Goal: Task Accomplishment & Management: Use online tool/utility

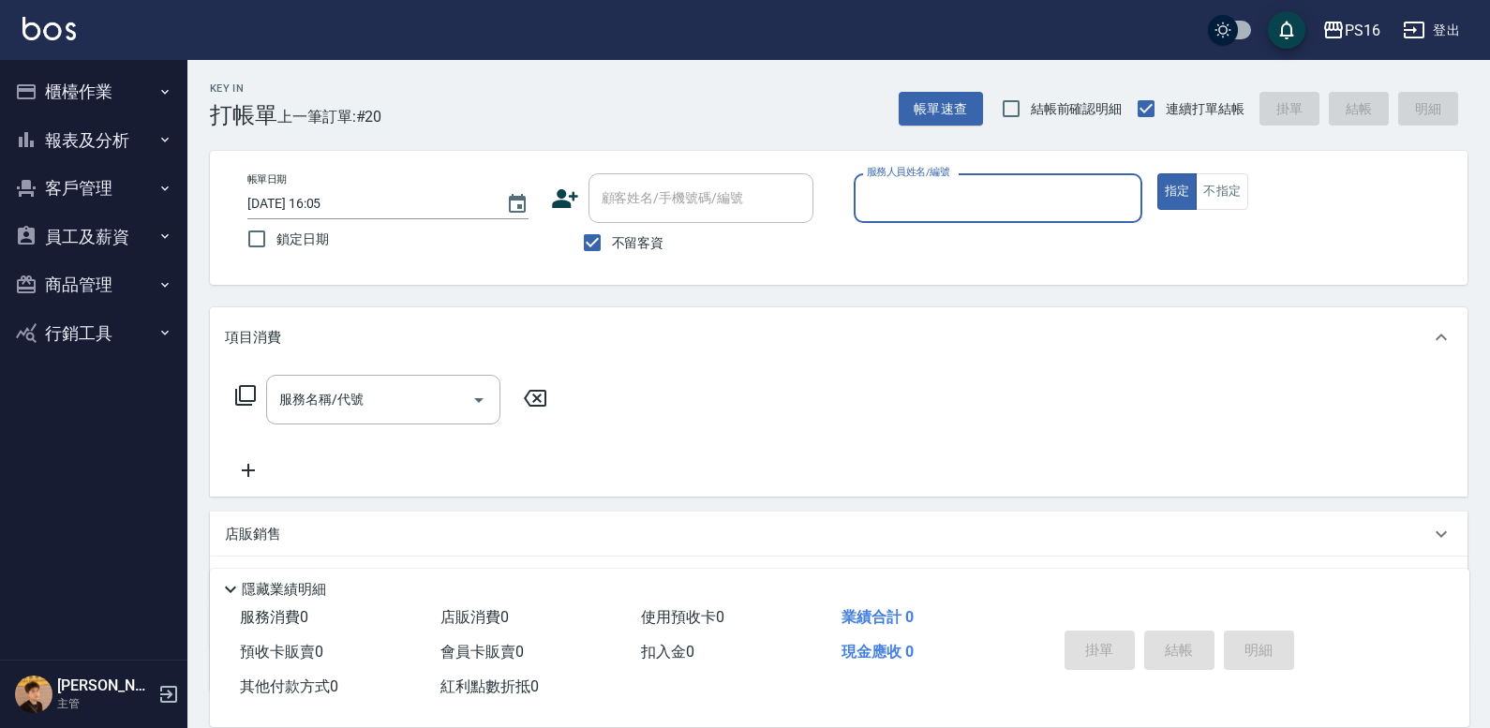
click at [136, 89] on button "櫃檯作業" at bounding box center [93, 91] width 172 height 49
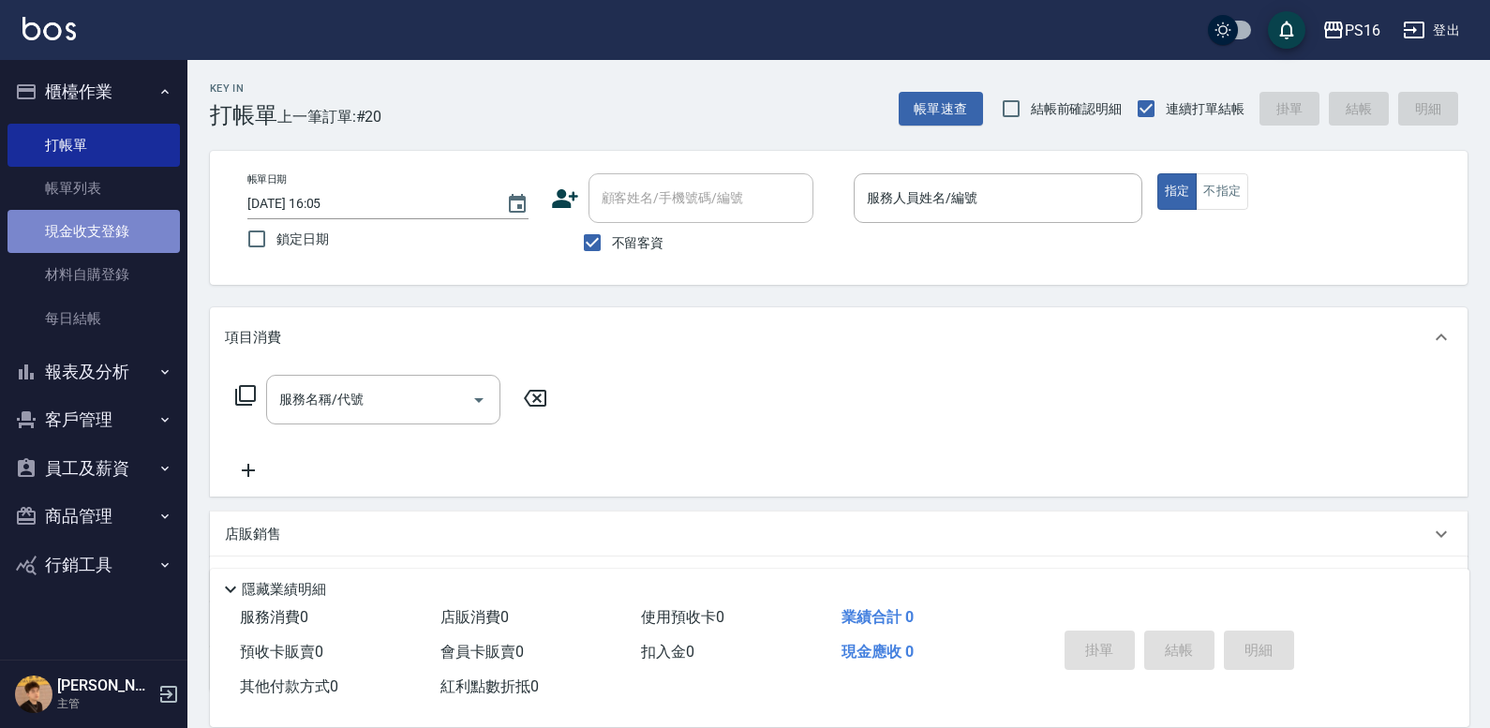
click at [91, 229] on link "現金收支登錄" at bounding box center [93, 231] width 172 height 43
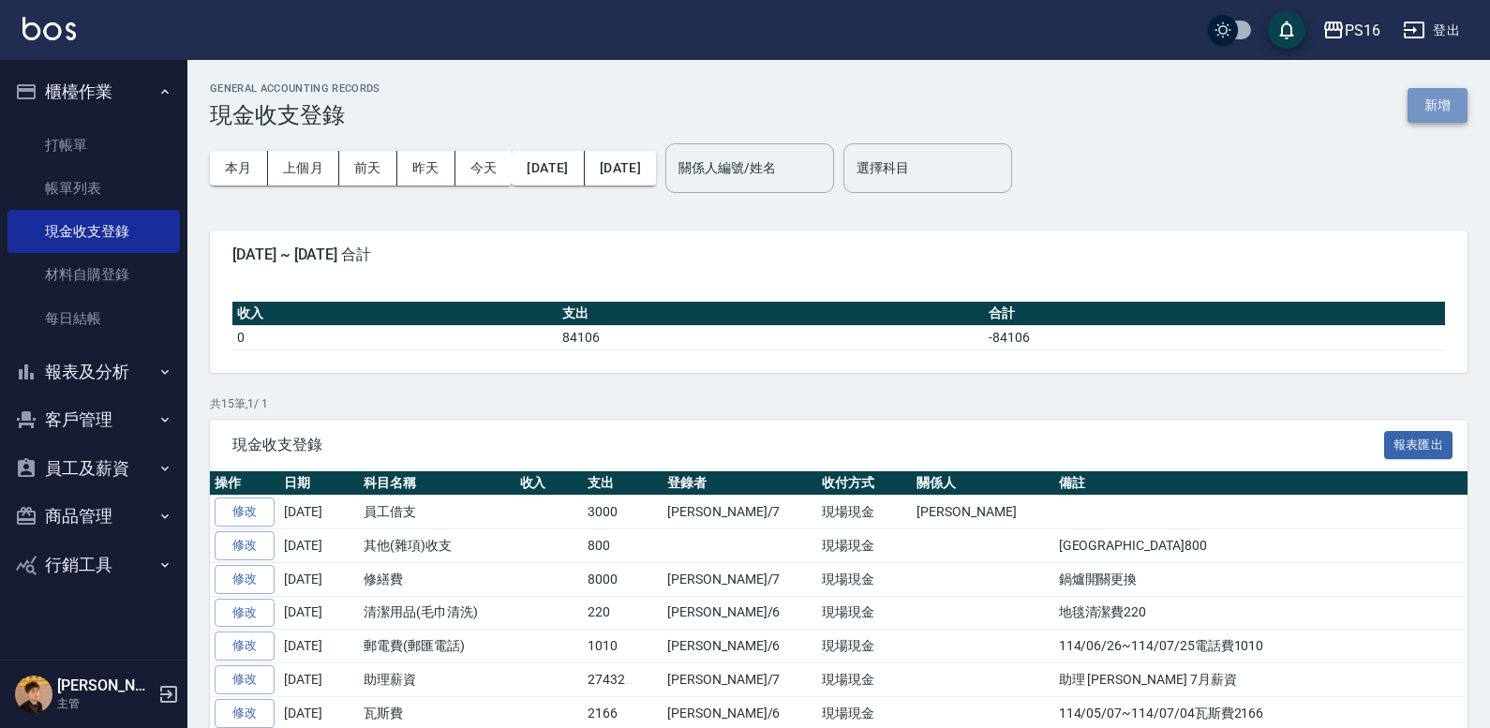
click at [1422, 110] on button "新增" at bounding box center [1438, 105] width 60 height 35
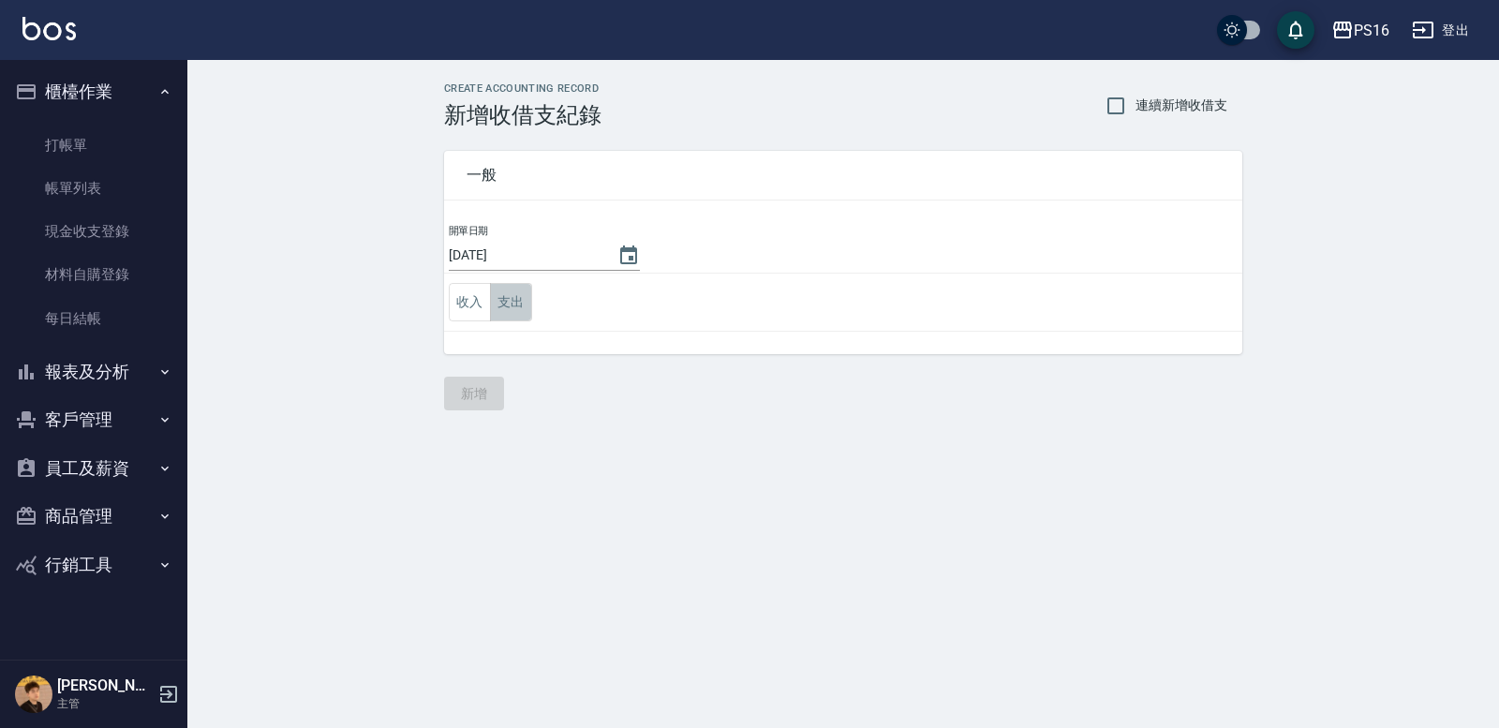
click at [502, 297] on button "支出" at bounding box center [511, 302] width 42 height 38
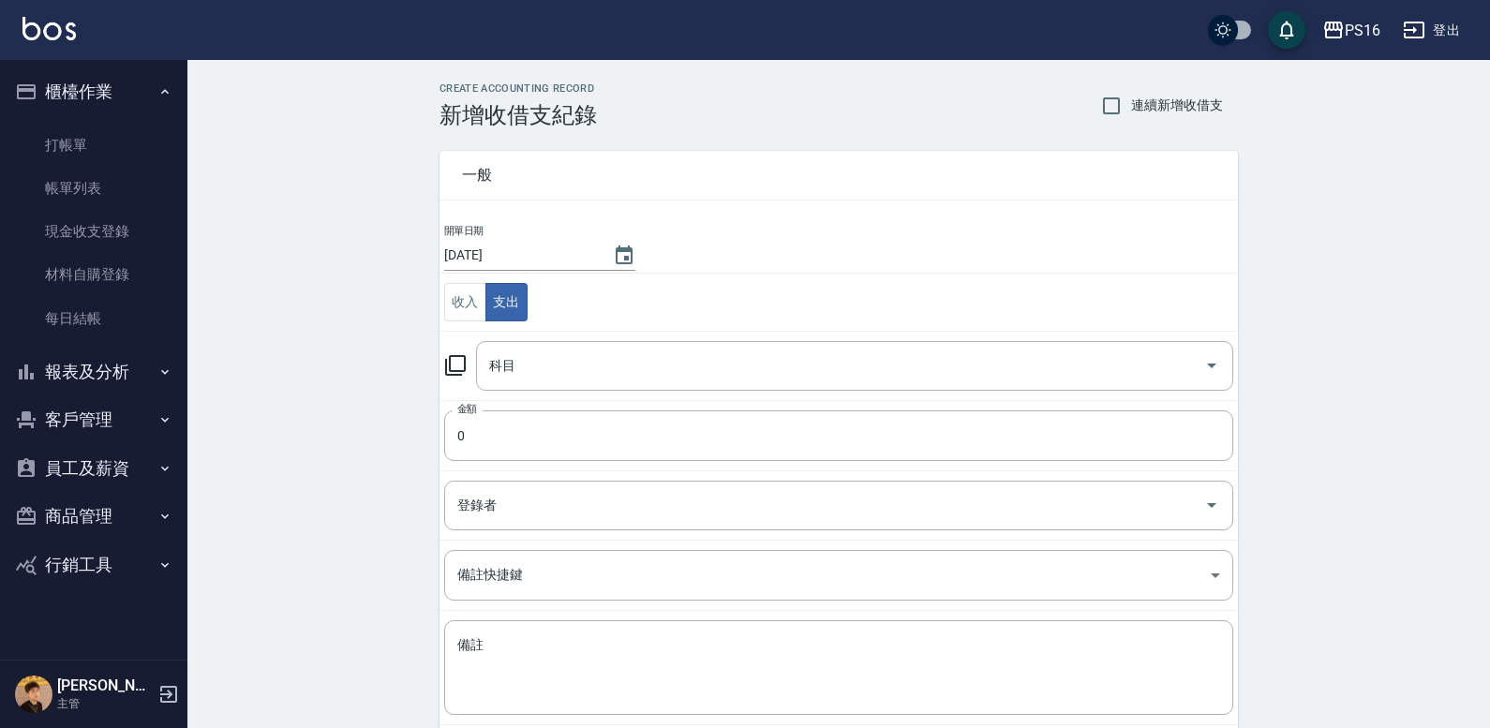
click at [460, 361] on icon at bounding box center [455, 365] width 22 height 22
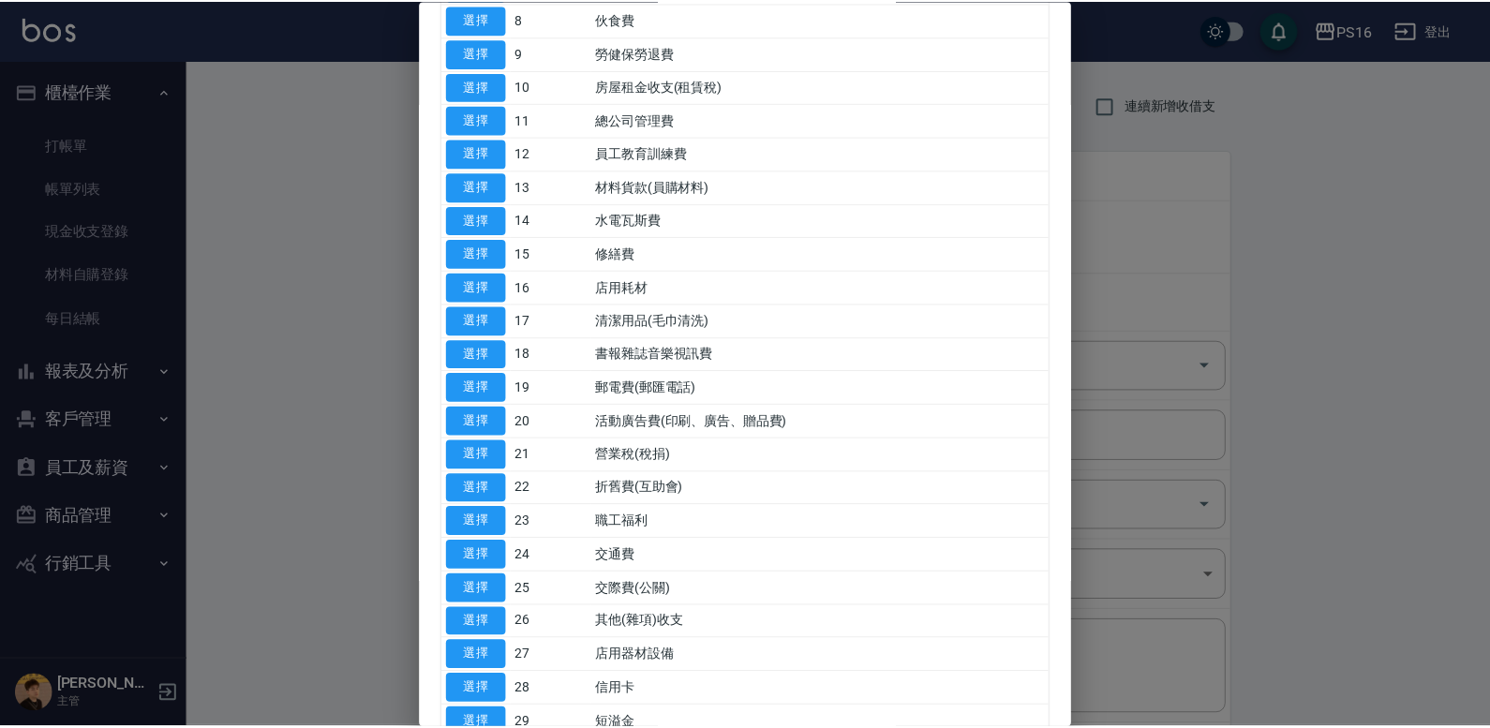
scroll to position [380, 0]
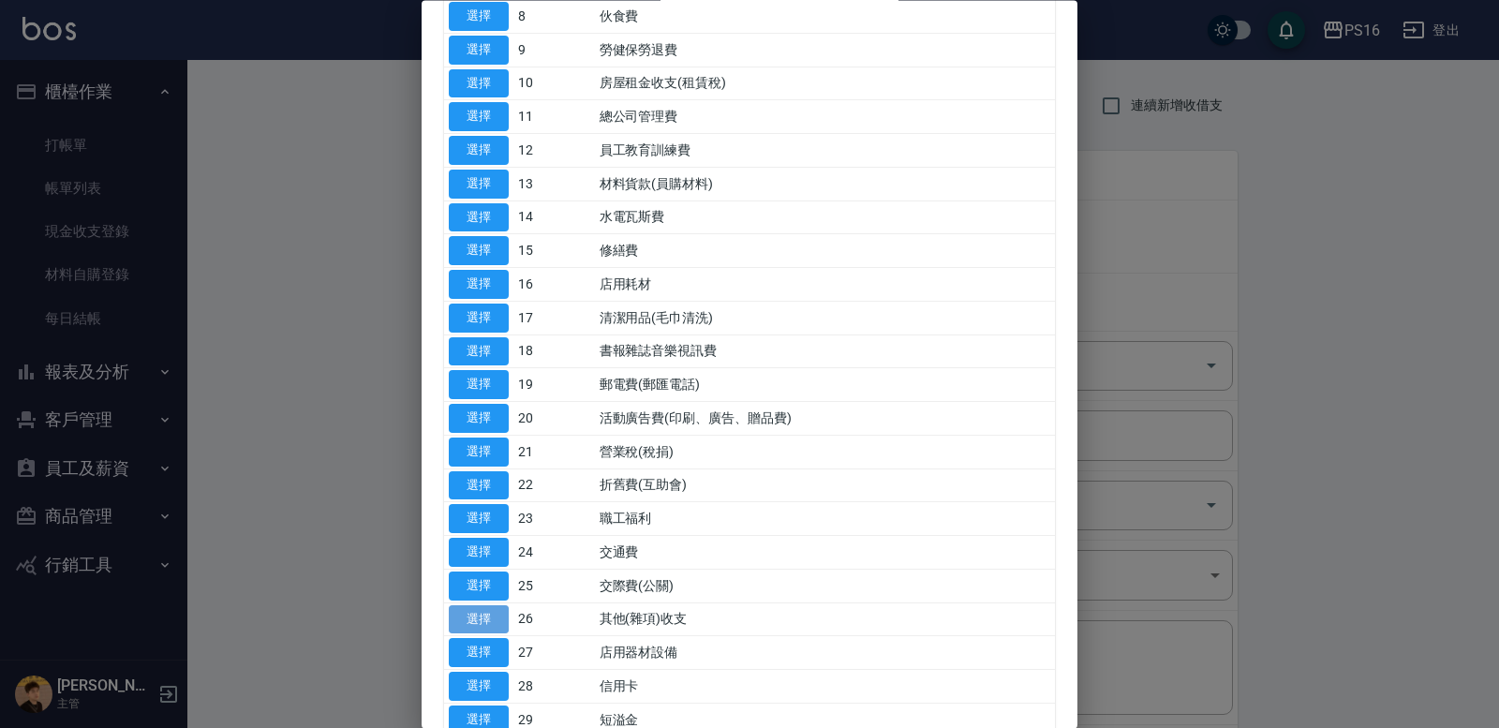
click at [477, 616] on button "選擇" at bounding box center [479, 619] width 60 height 29
type input "26 其他(雜項)收支"
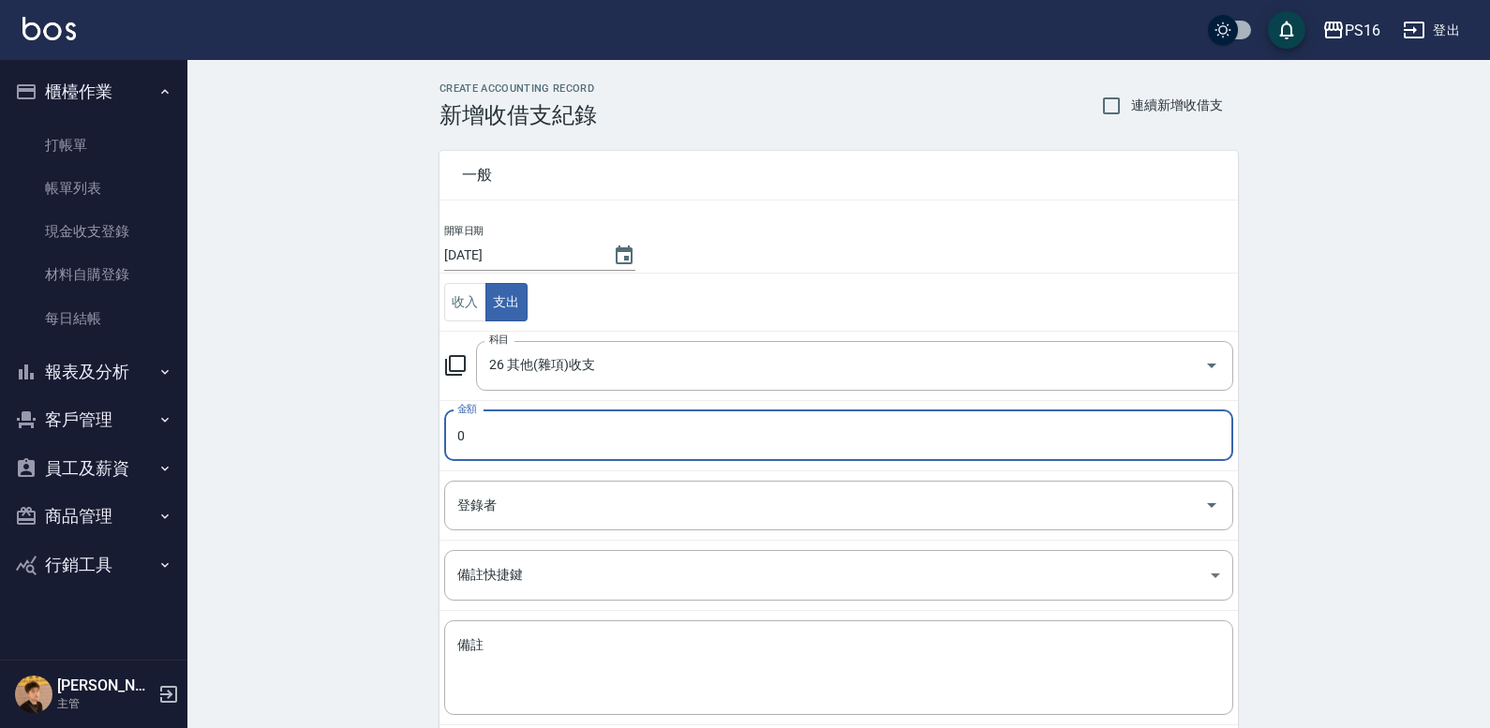
click at [467, 431] on input "0" at bounding box center [838, 435] width 789 height 51
drag, startPoint x: 506, startPoint y: 434, endPoint x: 396, endPoint y: 435, distance: 109.6
click at [396, 435] on div "CREATE ACCOUNTING RECORD 新增收借支紀錄 連續新增收借支 一般 開單日期 [DATE] 收入 支出 科目 26 其他(雜項)收支 科目…" at bounding box center [838, 443] width 1303 height 767
drag, startPoint x: 490, startPoint y: 425, endPoint x: 454, endPoint y: 431, distance: 36.1
click at [454, 431] on input "0" at bounding box center [838, 435] width 789 height 51
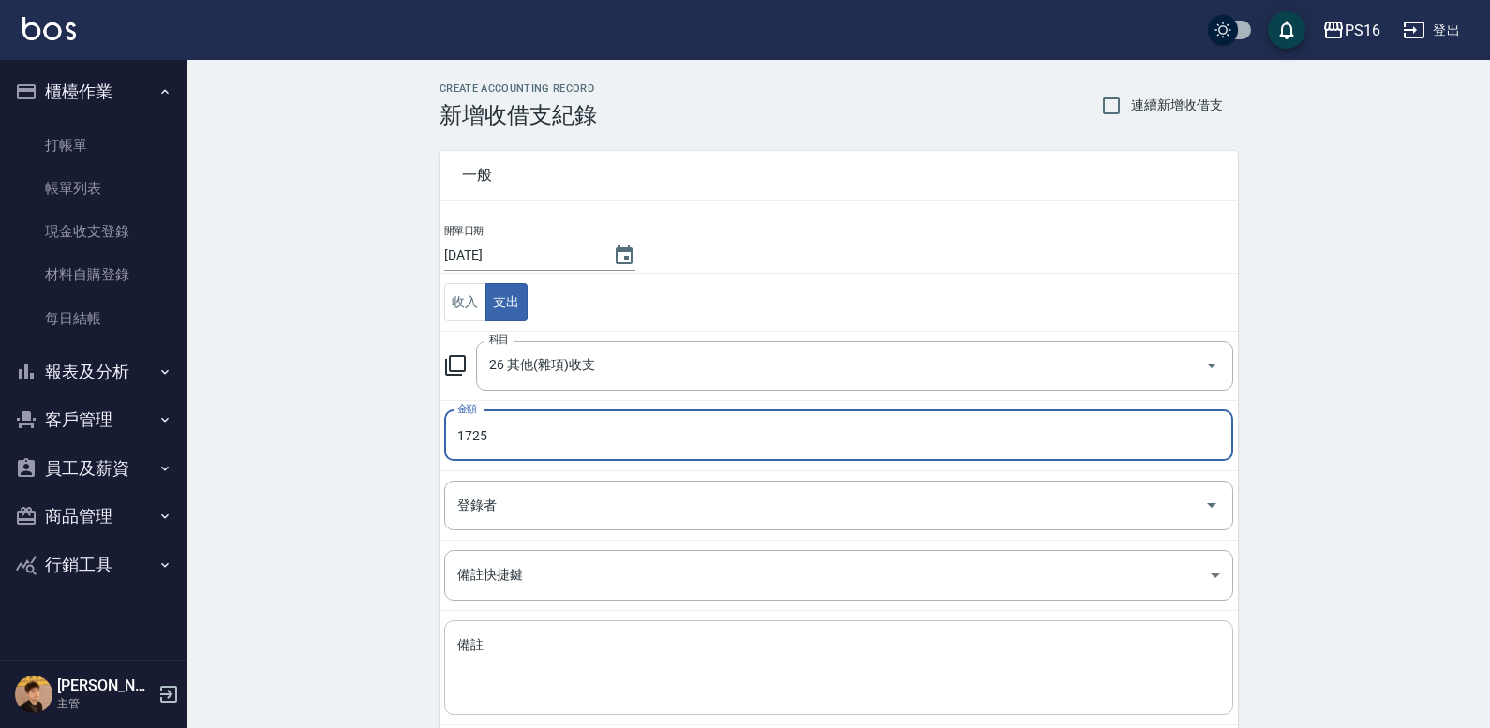
type input "1725"
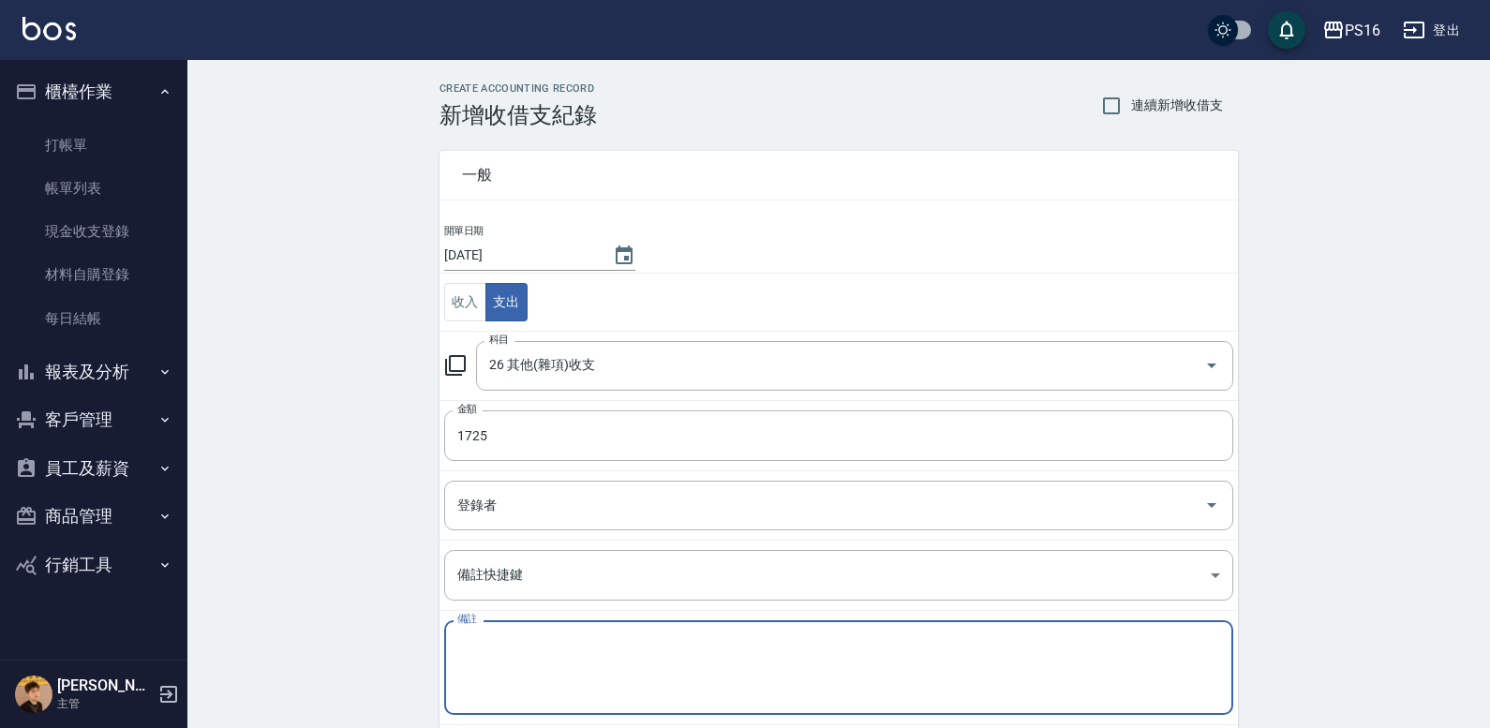
click at [624, 677] on textarea "備註" at bounding box center [838, 668] width 763 height 64
type textarea "1"
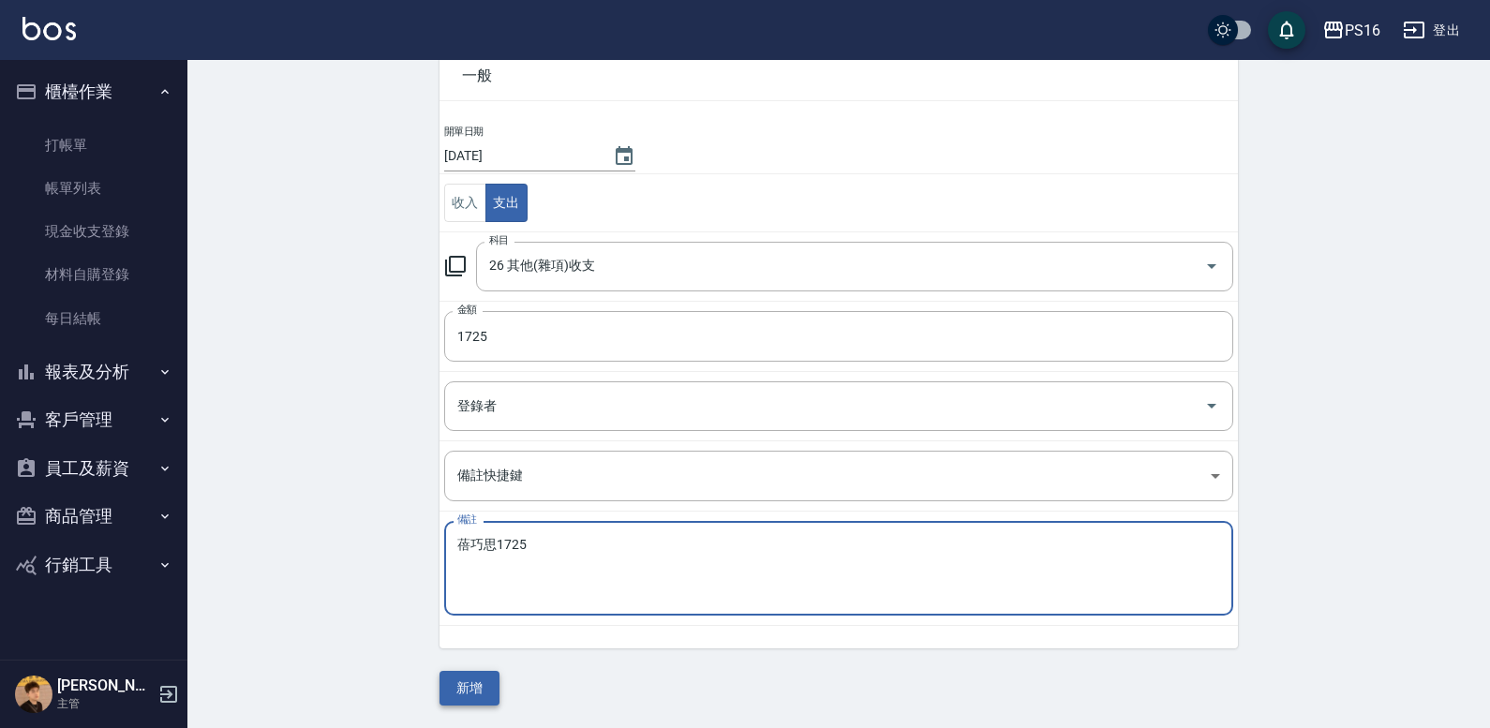
type textarea "蓓巧思1725"
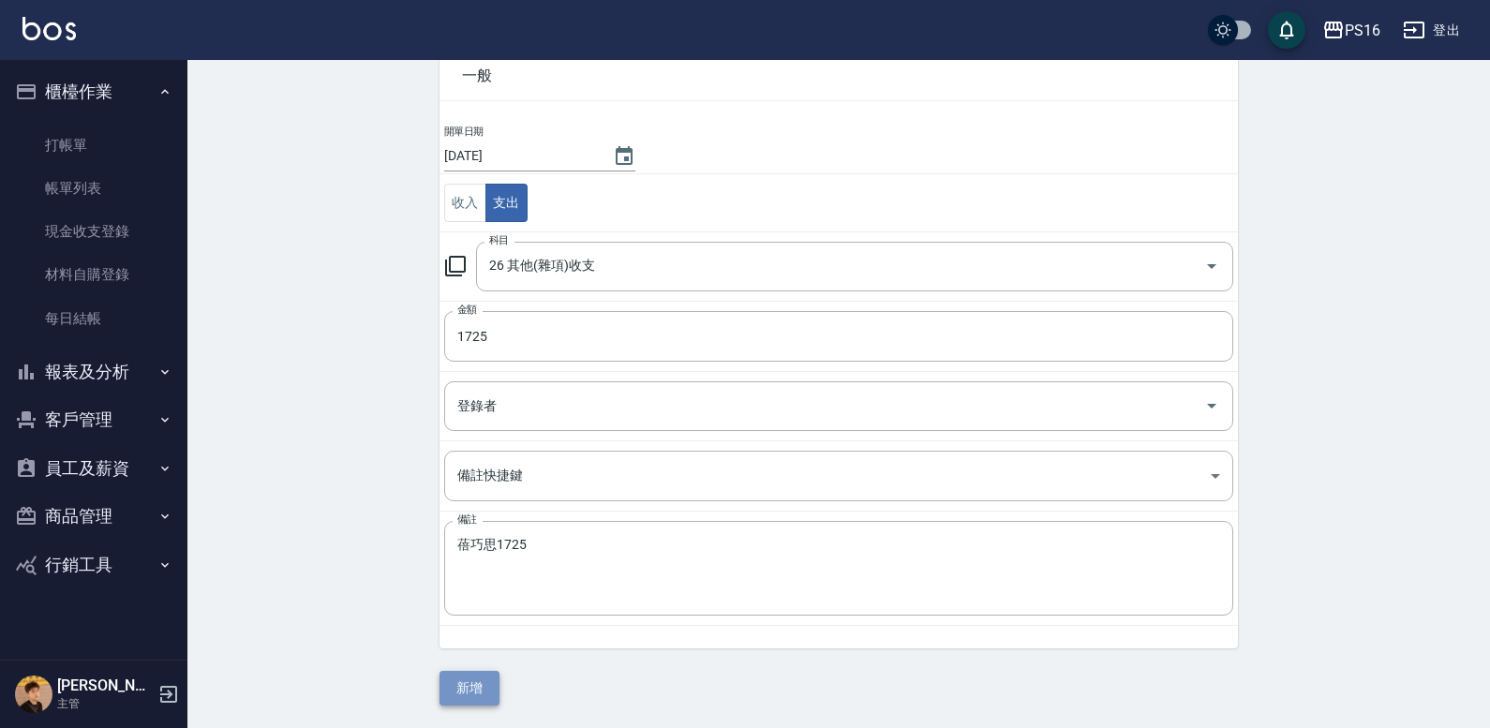
click at [488, 683] on button "新增" at bounding box center [470, 688] width 60 height 35
